Goal: Check status

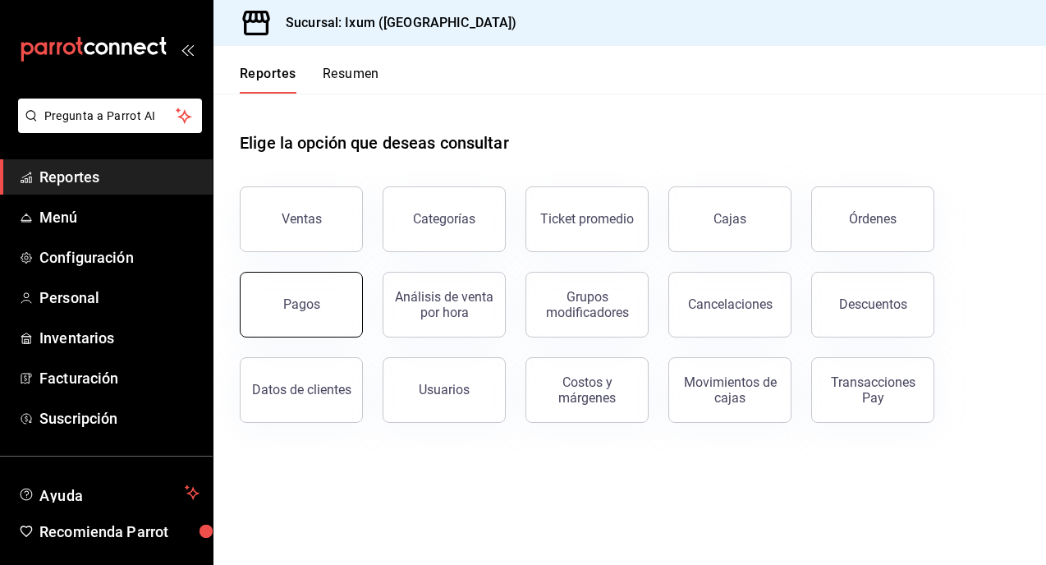
click at [317, 282] on button "Pagos" at bounding box center [301, 305] width 123 height 66
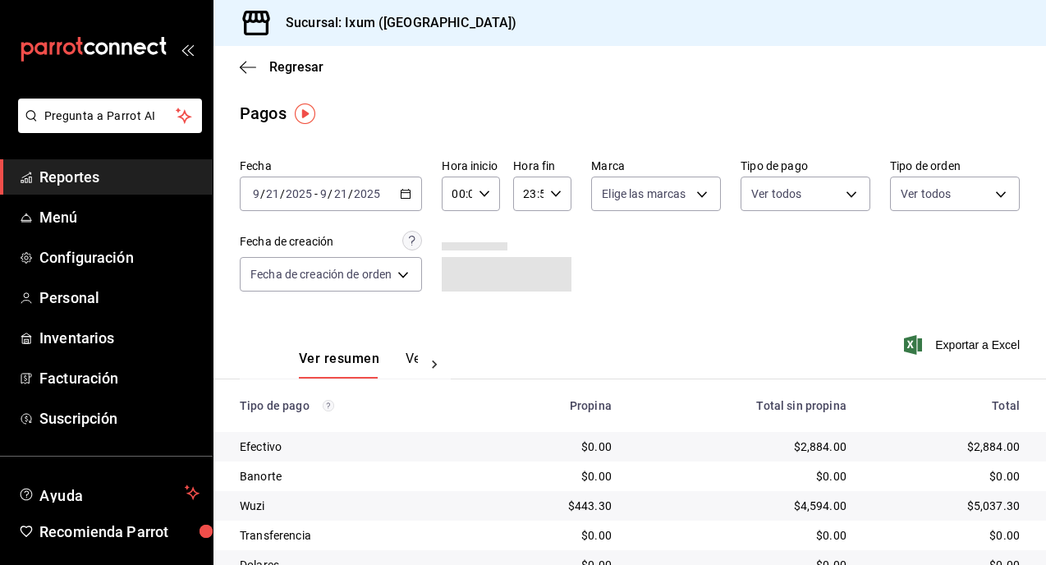
click at [422, 195] on div "[DATE] [DATE] - [DATE] [DATE]" at bounding box center [331, 194] width 182 height 34
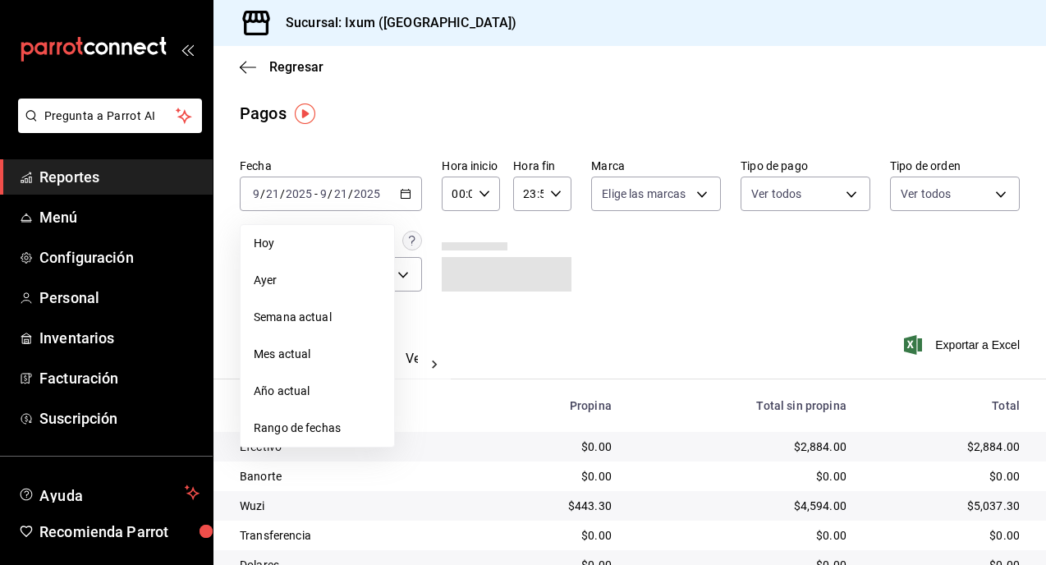
click at [307, 247] on span "Hoy" at bounding box center [317, 243] width 127 height 17
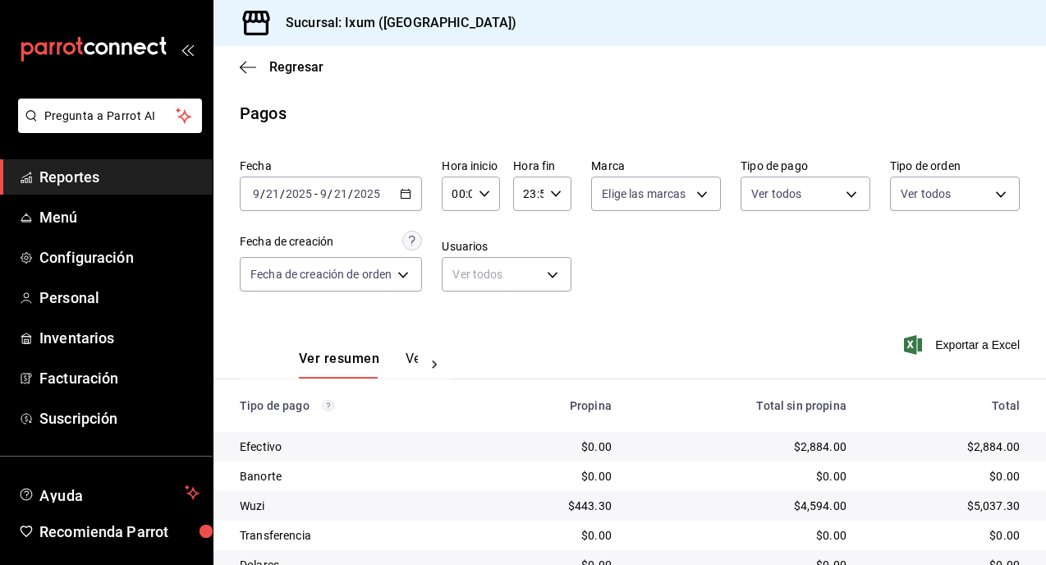
scroll to position [100, 0]
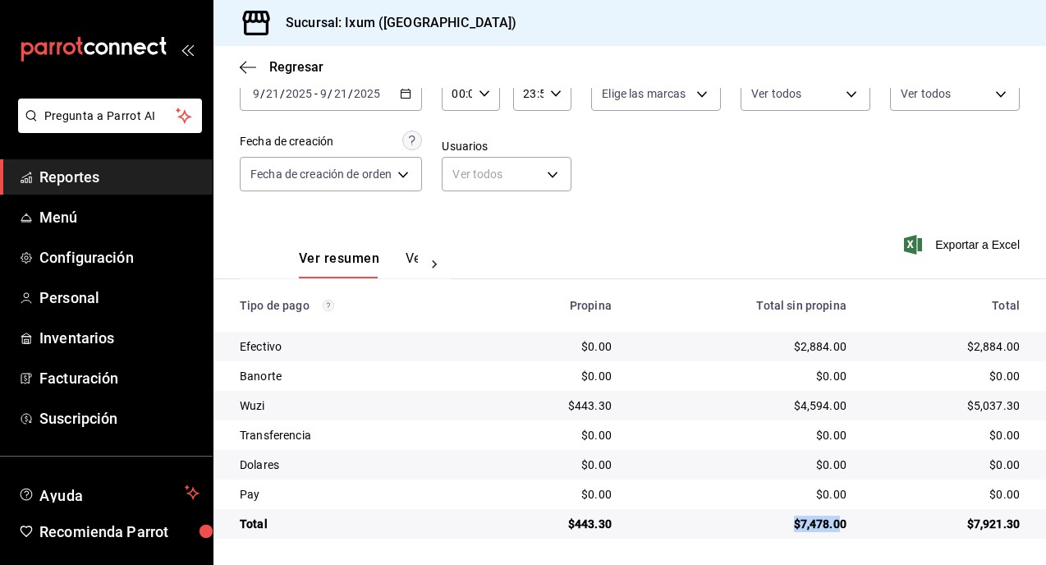
drag, startPoint x: 792, startPoint y: 525, endPoint x: 837, endPoint y: 525, distance: 44.3
click at [837, 525] on div "$7,478.00" at bounding box center [742, 524] width 209 height 16
copy div "$7,478.0"
click at [727, 236] on div "Ver resumen Ver pagos Exportar a Excel" at bounding box center [630, 254] width 833 height 87
